Goal: Submit feedback/report problem: Submit feedback/report problem

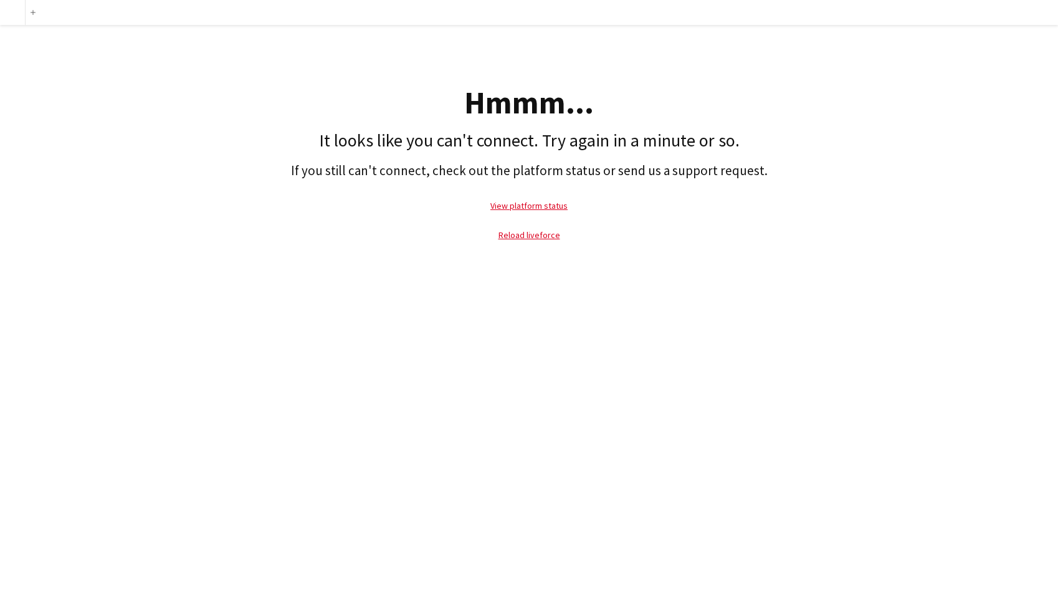
click at [753, 214] on p "View platform status" at bounding box center [529, 205] width 1046 height 29
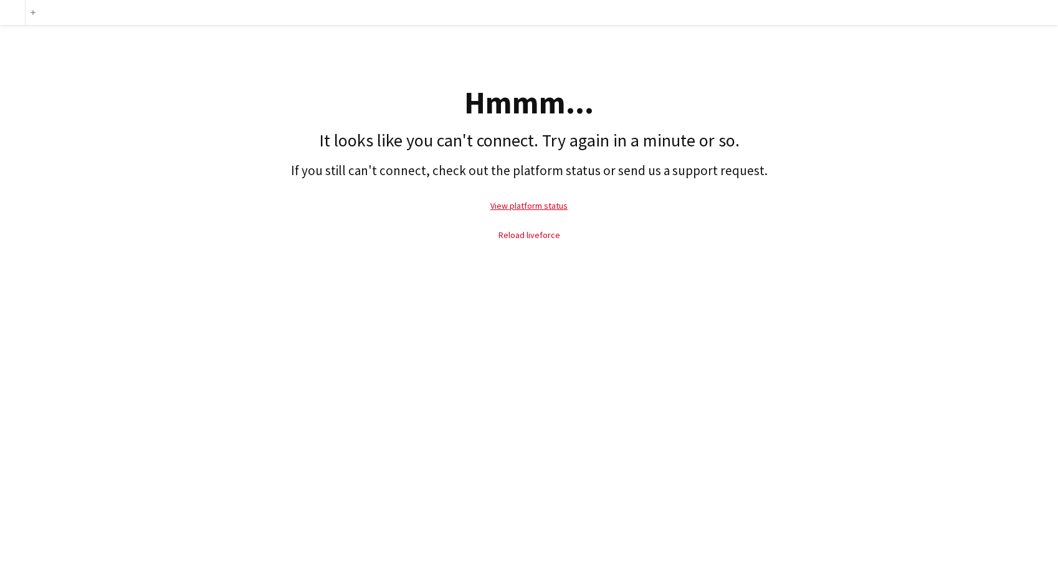
click at [536, 232] on link "Reload liveforce" at bounding box center [530, 234] width 62 height 11
